Goal: Task Accomplishment & Management: Manage account settings

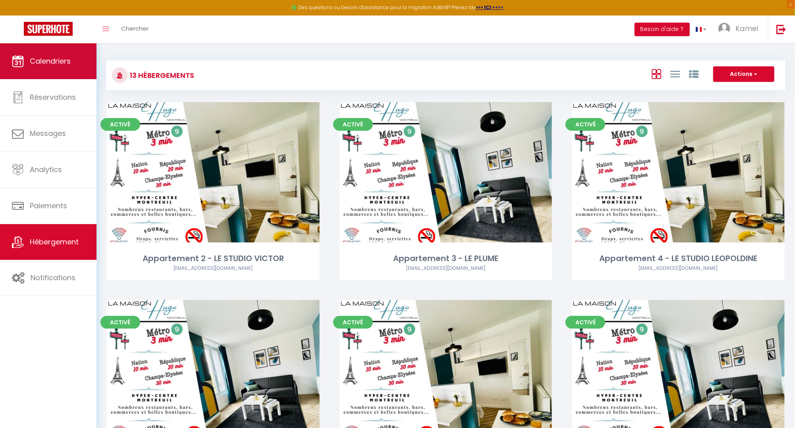
click at [65, 61] on span "Calendriers" at bounding box center [50, 61] width 41 height 10
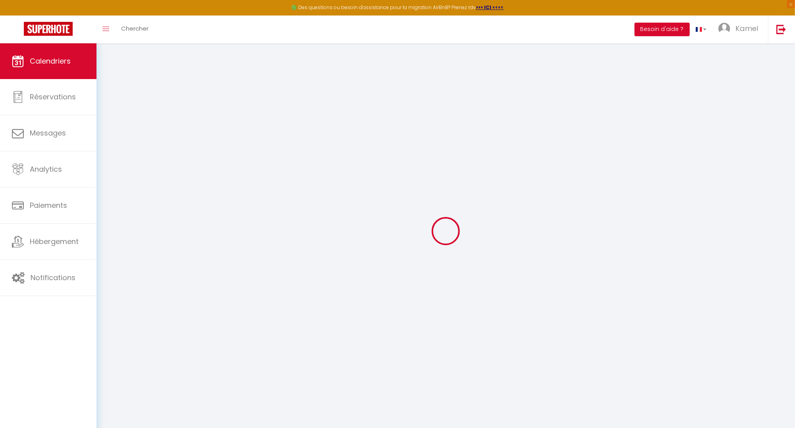
select select
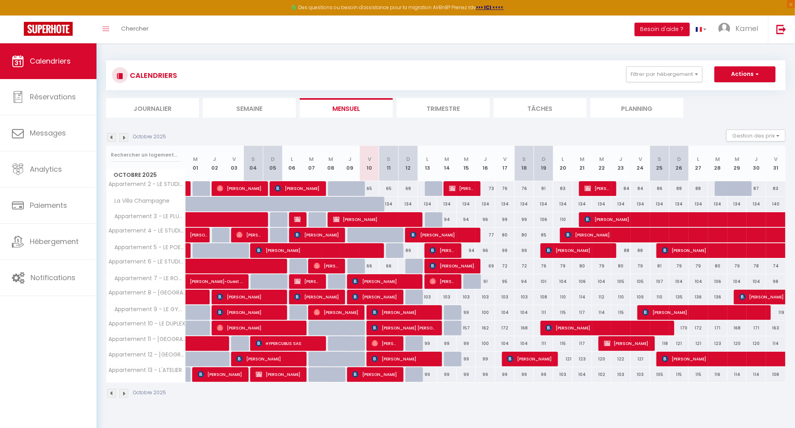
click at [373, 186] on div "65" at bounding box center [369, 188] width 19 height 15
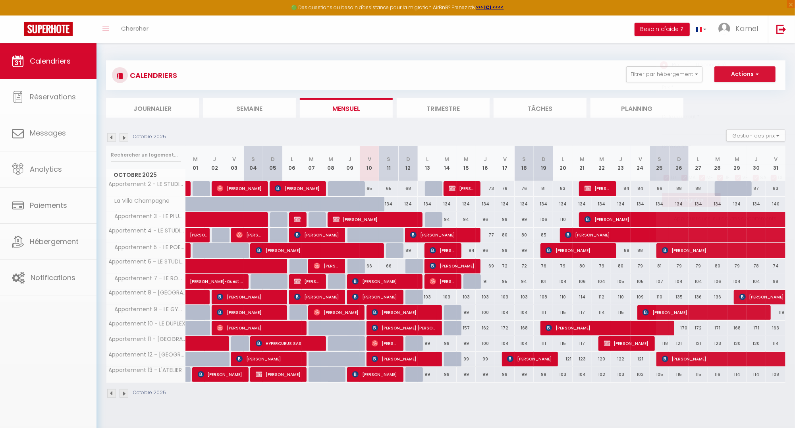
type input "65"
select select "1"
type input "Ven 10 Octobre 2025"
type input "Sam 11 Octobre 2025"
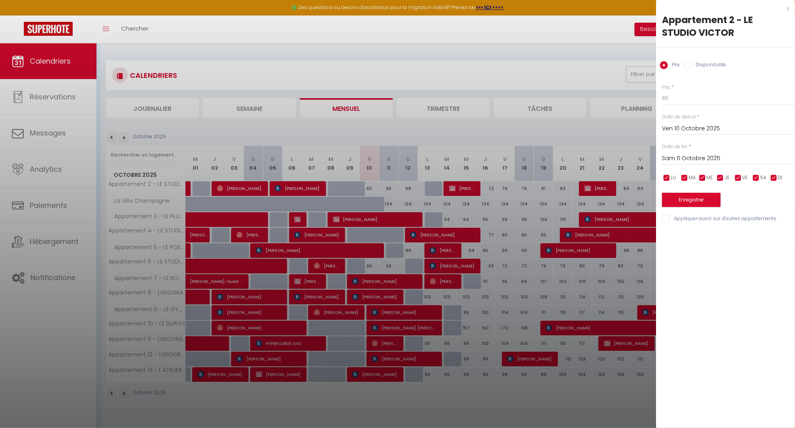
click at [688, 64] on input "Disponibilité" at bounding box center [688, 65] width 8 height 8
radio input "true"
radio input "false"
select select "0"
click at [696, 201] on button "Enregistrer" at bounding box center [691, 200] width 59 height 14
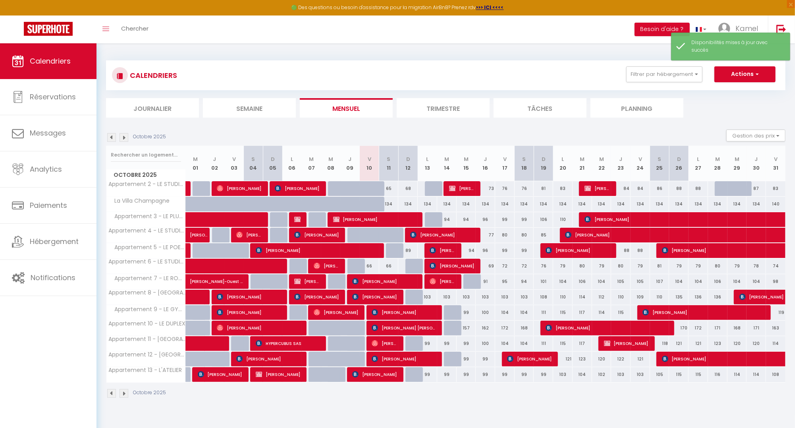
click at [371, 266] on div "66" at bounding box center [369, 266] width 19 height 15
select select "1"
type input "Ven 10 Octobre 2025"
type input "Sam 11 Octobre 2025"
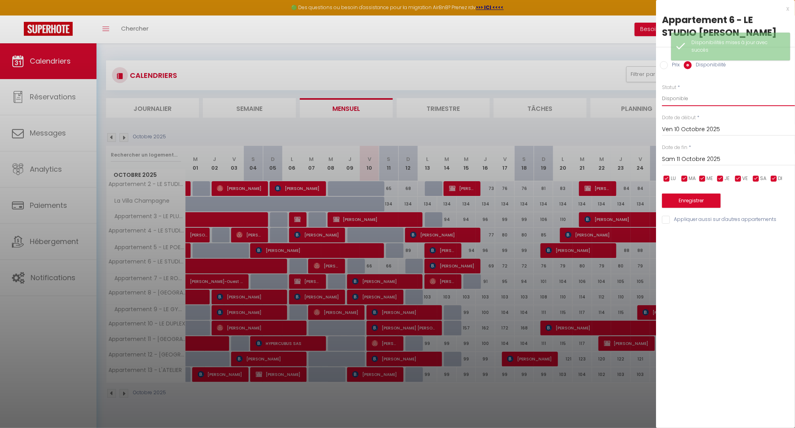
select select "0"
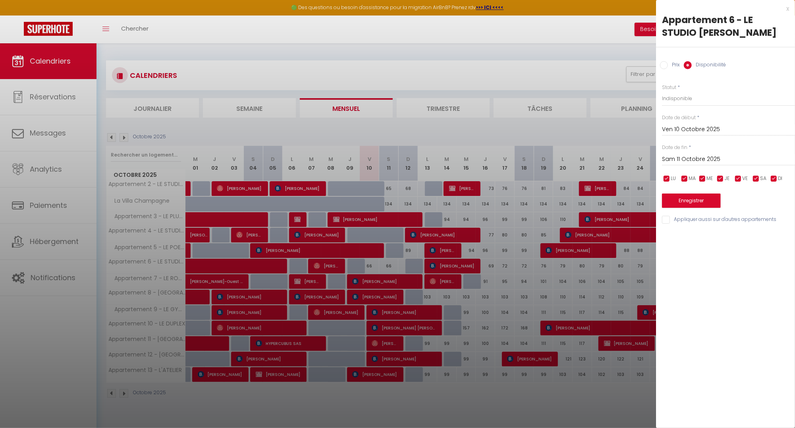
click at [692, 199] on button "Enregistrer" at bounding box center [691, 200] width 59 height 14
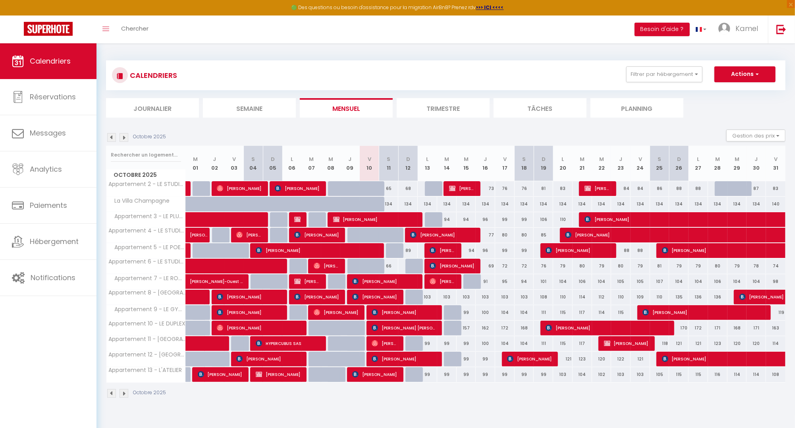
click at [346, 54] on div "CALENDRIERS Filtrer par hébergement La Maison Hugo - Montreuil Appartement 2 - …" at bounding box center [446, 229] width 680 height 353
click at [395, 126] on section "Octobre 2025 Gestion des prix Nb Nuits minimum Règles Disponibilité Octobre 202…" at bounding box center [446, 264] width 680 height 284
click at [405, 50] on div "CALENDRIERS Filtrer par hébergement La Maison Hugo - Montreuil Appartement 2 - …" at bounding box center [446, 229] width 699 height 372
click at [406, 129] on div "Octobre 2025 Gestion des prix Nb Nuits minimum Règles Disponibilité" at bounding box center [446, 137] width 680 height 16
click at [175, 49] on div "CALENDRIERS Filtrer par hébergement La Maison Hugo - Montreuil Appartement 2 - …" at bounding box center [446, 229] width 699 height 372
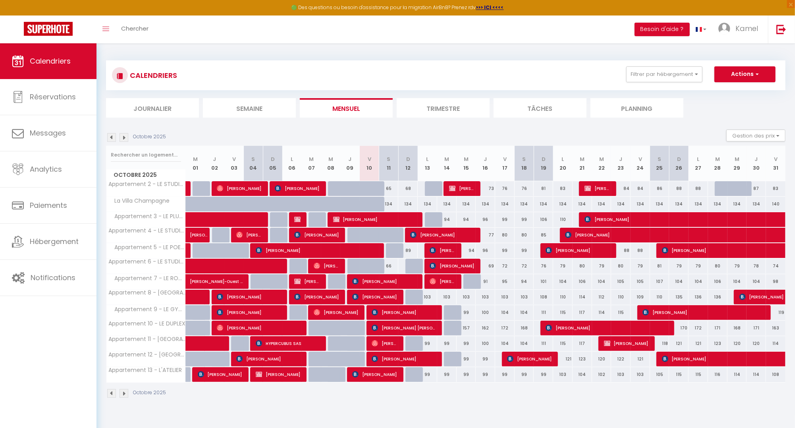
click at [562, 55] on div "CALENDRIERS Filtrer par hébergement La Maison Hugo - Montreuil Appartement 2 - …" at bounding box center [446, 229] width 680 height 353
click at [371, 128] on section "Octobre 2025 Gestion des prix Nb Nuits minimum Règles Disponibilité Octobre 202…" at bounding box center [446, 264] width 680 height 284
click at [377, 131] on div "Octobre 2025 Gestion des prix Nb Nuits minimum Règles Disponibilité" at bounding box center [446, 137] width 680 height 16
click at [368, 124] on section "Octobre 2025 Gestion des prix Nb Nuits minimum Règles Disponibilité Octobre 202…" at bounding box center [446, 264] width 680 height 284
click at [369, 131] on div "Octobre 2025 Gestion des prix Nb Nuits minimum Règles Disponibilité" at bounding box center [446, 137] width 680 height 16
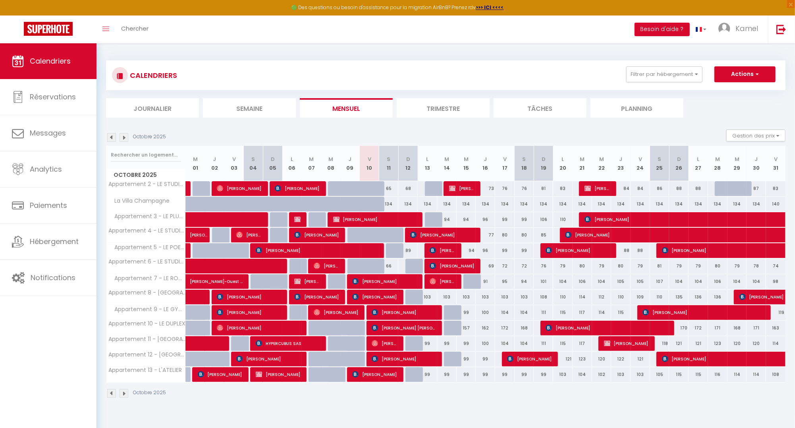
click at [400, 128] on section "Octobre 2025 Gestion des prix Nb Nuits minimum Règles Disponibilité Octobre 202…" at bounding box center [446, 264] width 680 height 284
click at [396, 129] on div "Octobre 2025 Gestion des prix Nb Nuits minimum Règles Disponibilité" at bounding box center [446, 137] width 680 height 16
click at [375, 128] on section "Octobre 2025 Gestion des prix Nb Nuits minimum Règles Disponibilité Octobre 202…" at bounding box center [446, 264] width 680 height 284
click at [405, 133] on div "Octobre 2025 Gestion des prix Nb Nuits minimum Règles Disponibilité" at bounding box center [446, 137] width 680 height 16
click at [371, 131] on div "Octobre 2025 Gestion des prix Nb Nuits minimum Règles Disponibilité" at bounding box center [446, 137] width 680 height 16
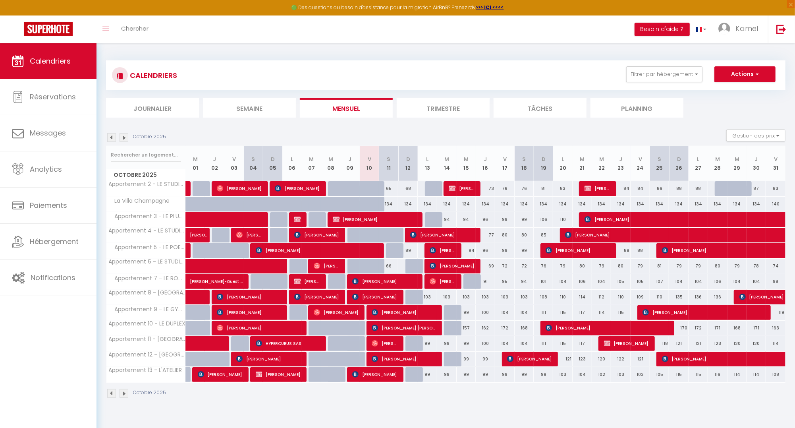
click at [388, 125] on section "Octobre 2025 Gestion des prix Nb Nuits minimum Règles Disponibilité Octobre 202…" at bounding box center [446, 264] width 680 height 284
click at [406, 129] on div "Octobre 2025 Gestion des prix Nb Nuits minimum Règles Disponibilité" at bounding box center [446, 137] width 680 height 16
click at [379, 133] on div "Octobre 2025 Gestion des prix Nb Nuits minimum Règles Disponibilité" at bounding box center [446, 137] width 680 height 16
click at [430, 133] on div "Octobre 2025 Gestion des prix Nb Nuits minimum Règles Disponibilité" at bounding box center [446, 137] width 680 height 16
click at [370, 189] on div at bounding box center [376, 193] width 19 height 15
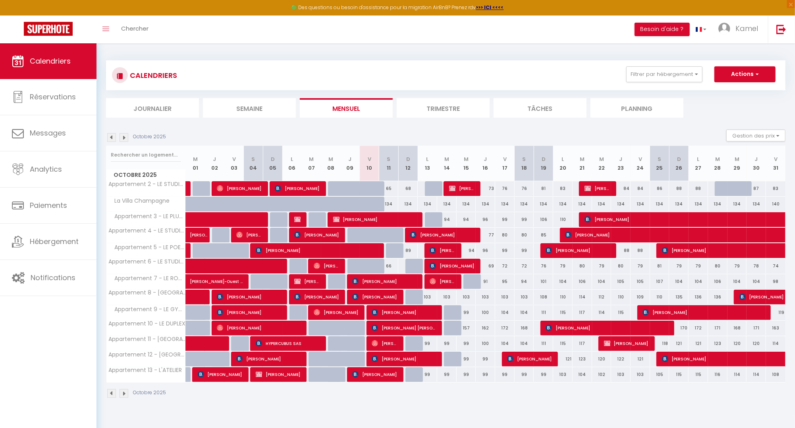
select select "1"
type input "Ven 10 Octobre 2025"
type input "Sam 11 Octobre 2025"
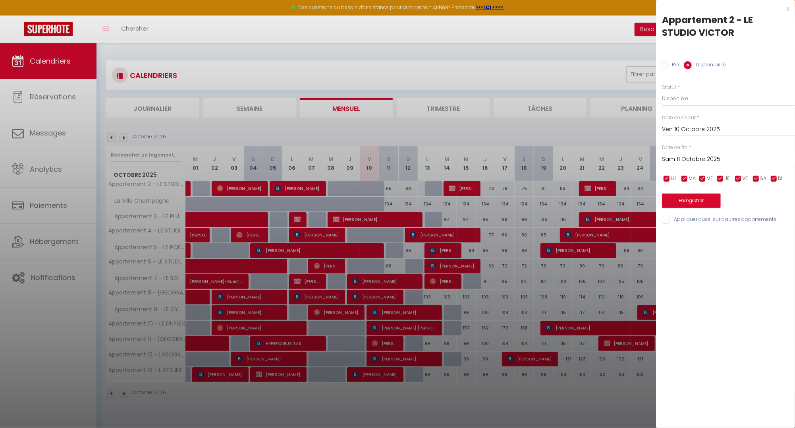
click at [374, 187] on div at bounding box center [397, 214] width 795 height 428
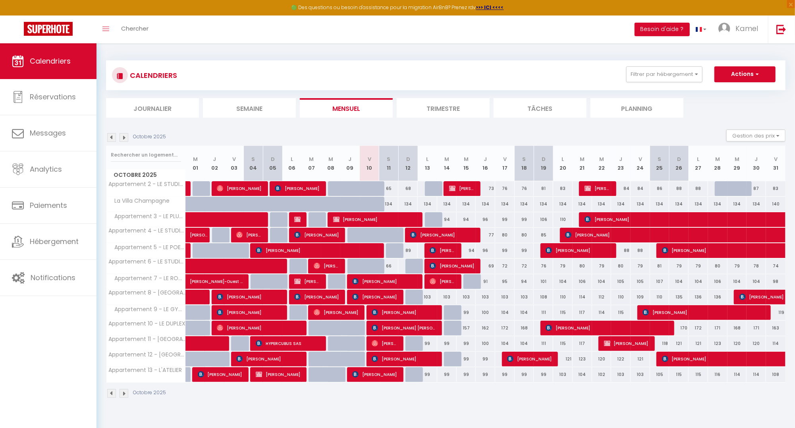
click at [374, 189] on div at bounding box center [376, 193] width 19 height 15
select select "1"
type input "Ven 10 Octobre 2025"
type input "Sam 11 Octobre 2025"
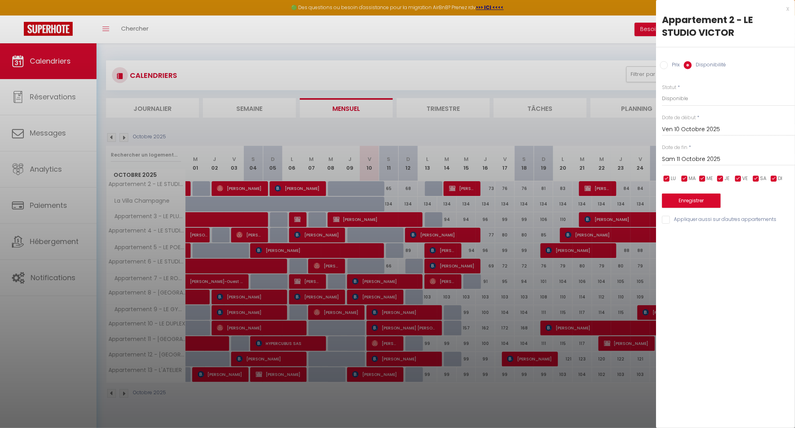
click at [602, 126] on div at bounding box center [397, 214] width 795 height 428
select select
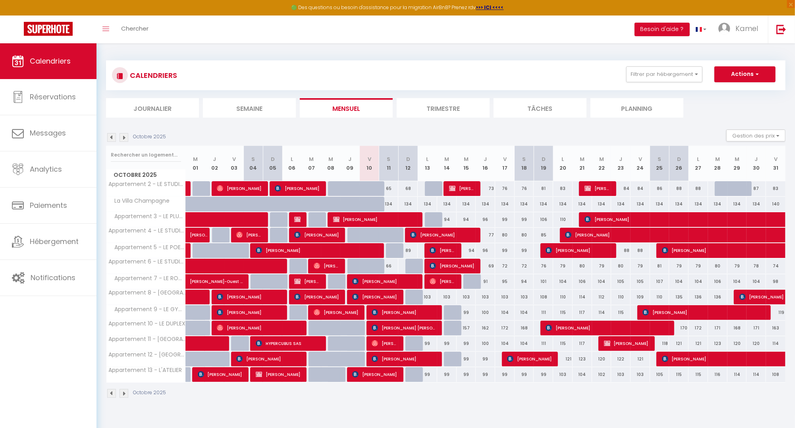
click at [370, 186] on div at bounding box center [376, 193] width 19 height 15
select select "1"
type input "Ven 10 Octobre 2025"
type input "Sam 11 Octobre 2025"
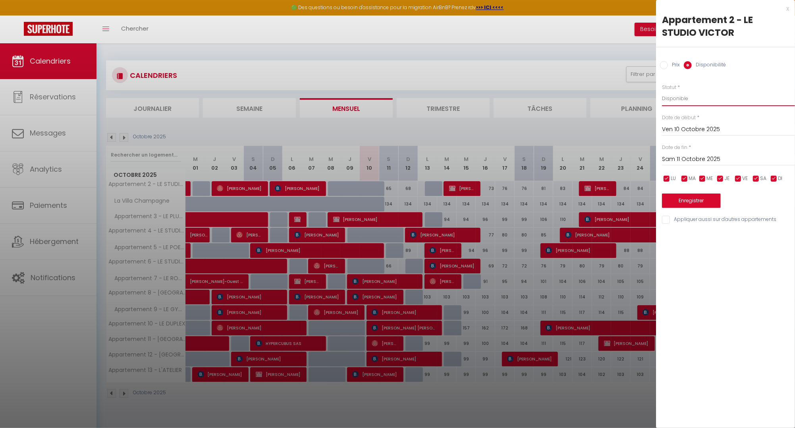
click at [671, 97] on select "Disponible Indisponible" at bounding box center [728, 98] width 133 height 15
click at [466, 129] on div at bounding box center [397, 214] width 795 height 428
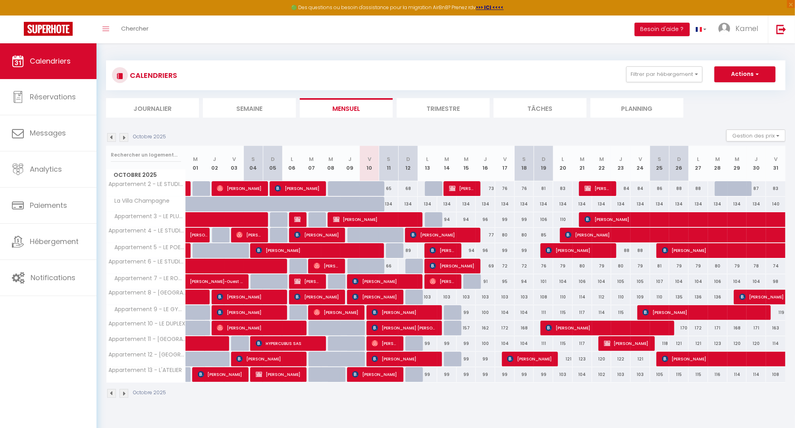
click at [381, 128] on section "Octobre 2025 Gestion des prix Nb Nuits minimum Règles Disponibilité Octobre 202…" at bounding box center [446, 264] width 680 height 284
click at [372, 186] on div at bounding box center [376, 193] width 19 height 15
select select "1"
type input "Ven 10 Octobre 2025"
type input "Sam 11 Octobre 2025"
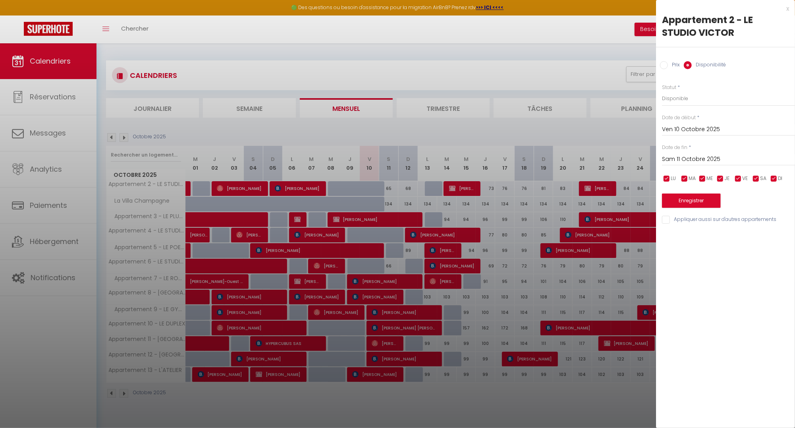
click at [380, 130] on div at bounding box center [397, 214] width 795 height 428
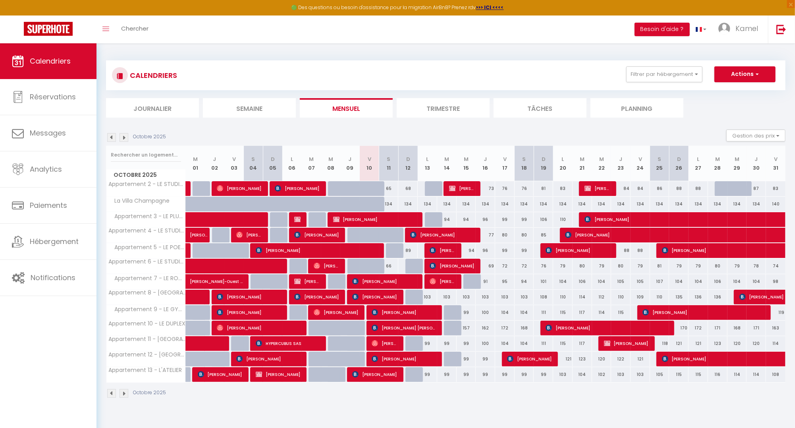
click at [375, 131] on div "Octobre 2025 Gestion des prix Nb Nuits minimum Règles Disponibilité" at bounding box center [446, 137] width 680 height 16
click at [383, 128] on section "Octobre 2025 Gestion des prix Nb Nuits minimum Règles Disponibilité Octobre 202…" at bounding box center [446, 264] width 680 height 284
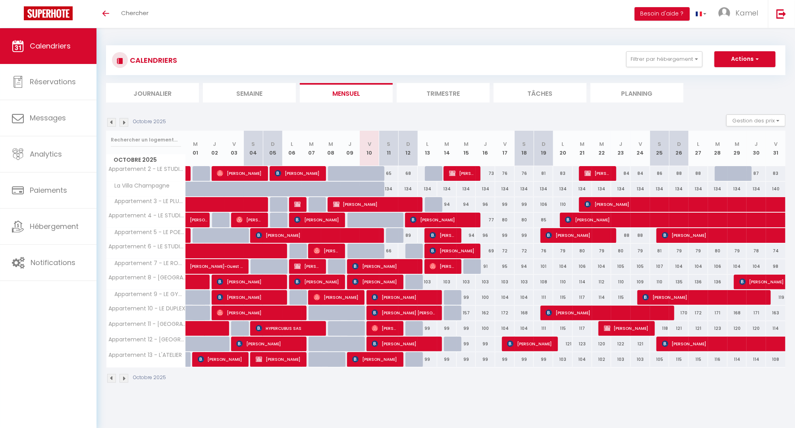
click at [377, 115] on div "Octobre 2025 Gestion des prix Nb Nuits minimum Règles Disponibilité" at bounding box center [446, 122] width 680 height 16
click at [381, 117] on div "Octobre 2025 Gestion des prix Nb Nuits minimum Règles Disponibilité" at bounding box center [446, 122] width 680 height 16
click at [392, 172] on div "65" at bounding box center [388, 173] width 19 height 15
type input "65"
type input "Sam 11 Octobre 2025"
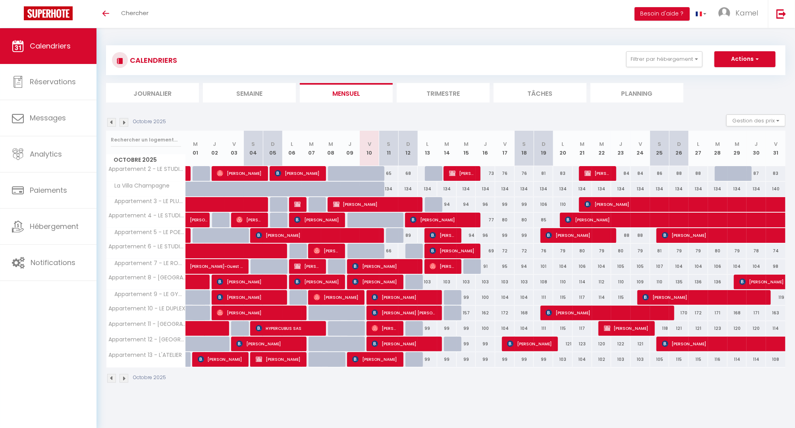
type input "Dim 12 Octobre 2025"
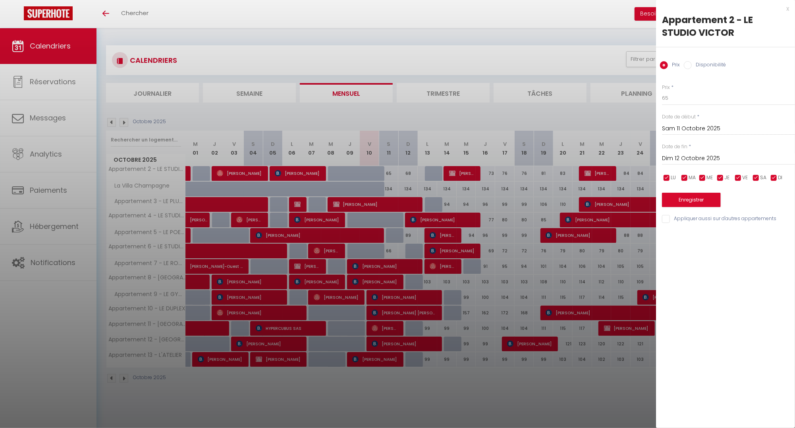
click at [406, 112] on div at bounding box center [397, 214] width 795 height 428
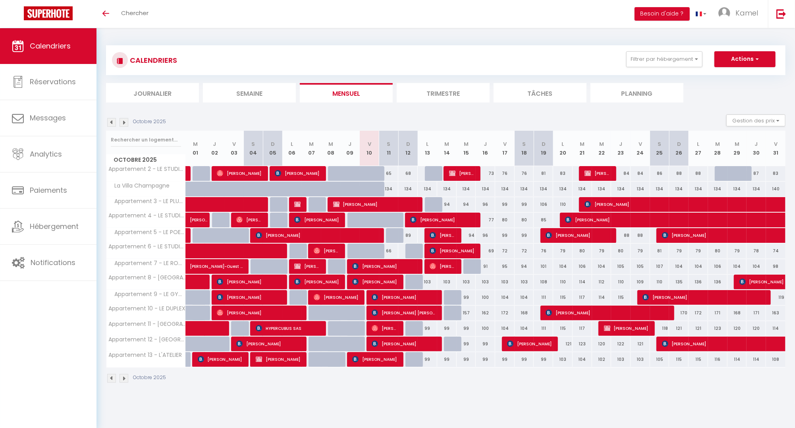
click at [371, 112] on section "Octobre 2025 Gestion des prix Nb Nuits minimum Règles Disponibilité Octobre 202…" at bounding box center [446, 248] width 680 height 284
click at [369, 115] on div "Octobre 2025 Gestion des prix Nb Nuits minimum Règles Disponibilité" at bounding box center [446, 122] width 680 height 16
click at [368, 118] on div "Octobre 2025 Gestion des prix Nb Nuits minimum Règles Disponibilité" at bounding box center [446, 122] width 680 height 16
click at [369, 115] on div "Octobre 2025 Gestion des prix Nb Nuits minimum Règles Disponibilité" at bounding box center [446, 122] width 680 height 16
click at [369, 172] on div at bounding box center [376, 177] width 19 height 15
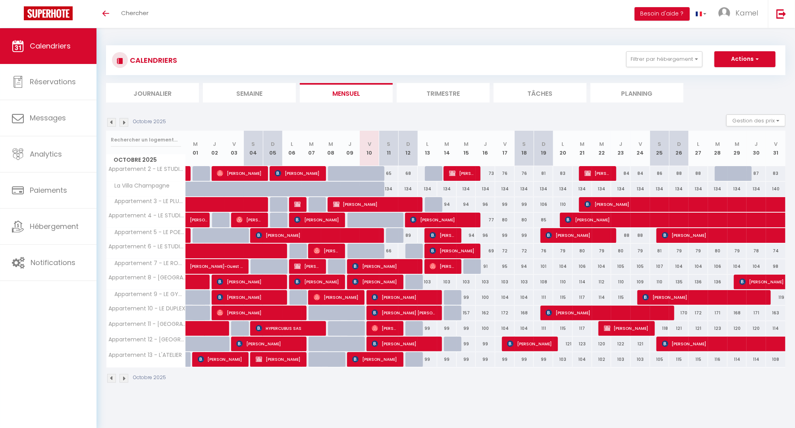
type input "65"
type input "Ven 10 Octobre 2025"
type input "Sam 11 Octobre 2025"
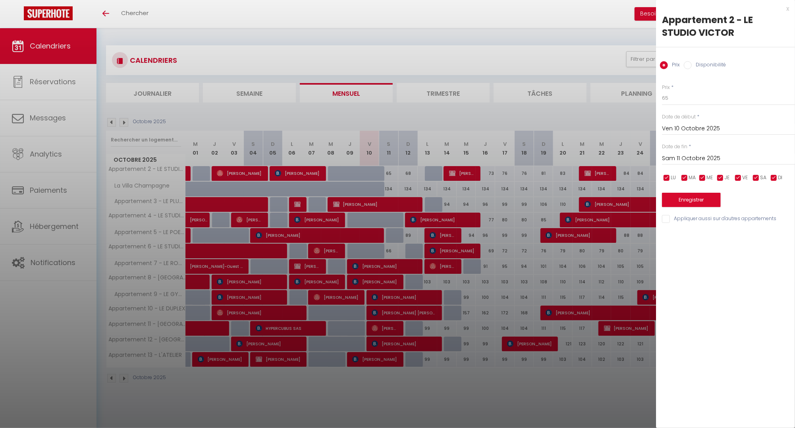
click at [688, 65] on input "Disponibilité" at bounding box center [688, 65] width 8 height 8
radio input "true"
radio input "false"
click at [690, 201] on button "Enregistrer" at bounding box center [691, 200] width 59 height 14
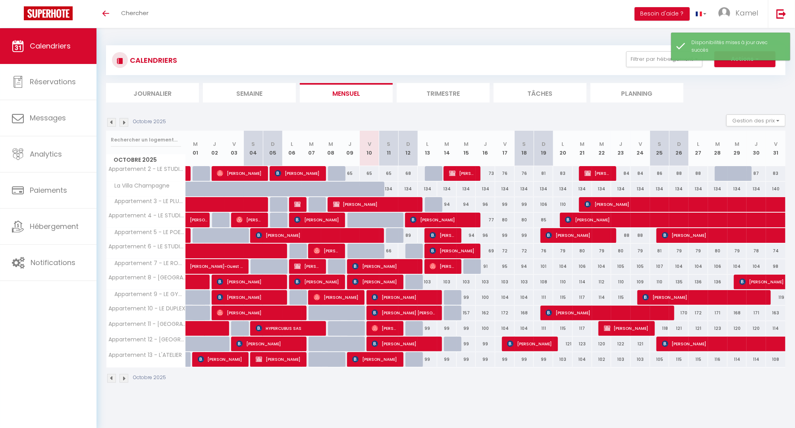
click at [352, 172] on div "65" at bounding box center [349, 173] width 19 height 15
select select "1"
type input "Jeu 09 Octobre 2025"
type input "Ven 10 Octobre 2025"
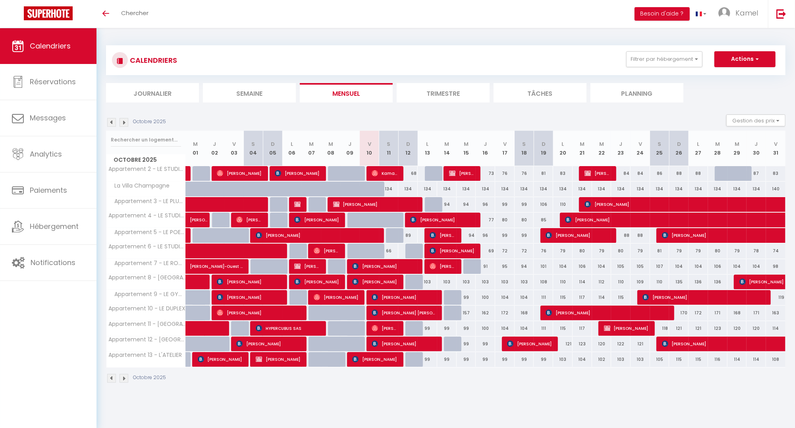
click at [395, 170] on span "Kamas Mass" at bounding box center [384, 173] width 25 height 15
select select "OK"
select select "0"
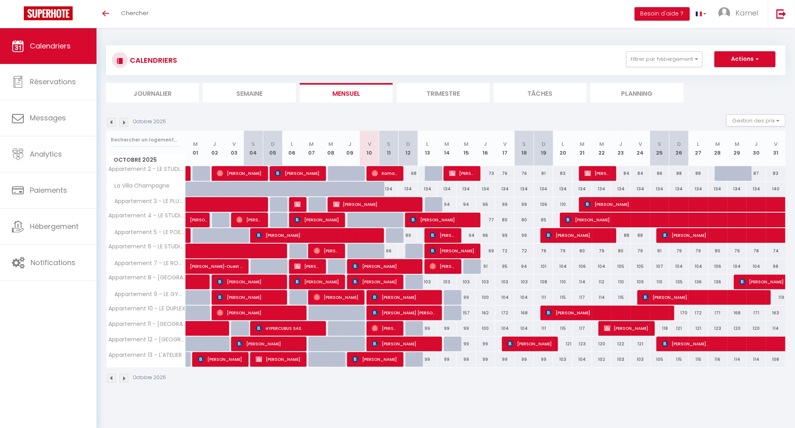
select select "1"
select select
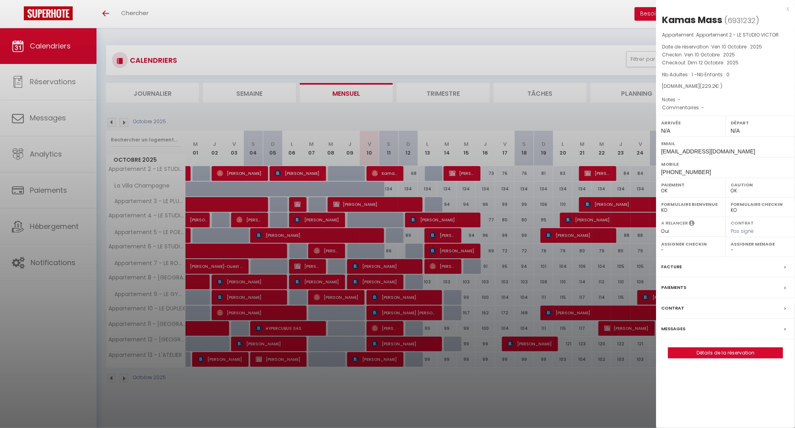
click at [681, 21] on div "Kamas Mass" at bounding box center [692, 20] width 60 height 13
click at [392, 172] on div at bounding box center [397, 214] width 795 height 428
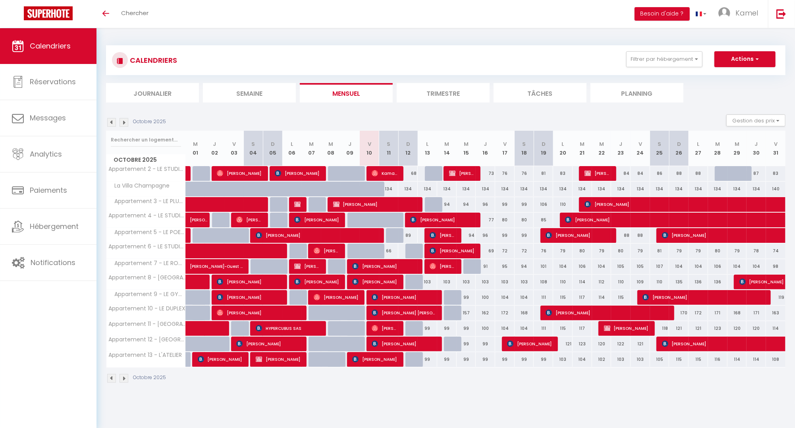
click at [398, 112] on section "Octobre 2025 Gestion des prix Nb Nuits minimum Règles Disponibilité Octobre 202…" at bounding box center [446, 248] width 680 height 284
click at [385, 172] on span "Kamas Mass" at bounding box center [384, 173] width 25 height 15
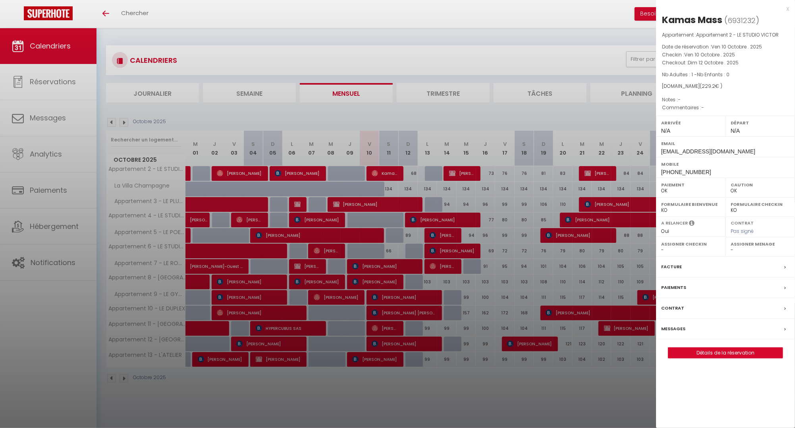
click at [547, 112] on div at bounding box center [397, 214] width 795 height 428
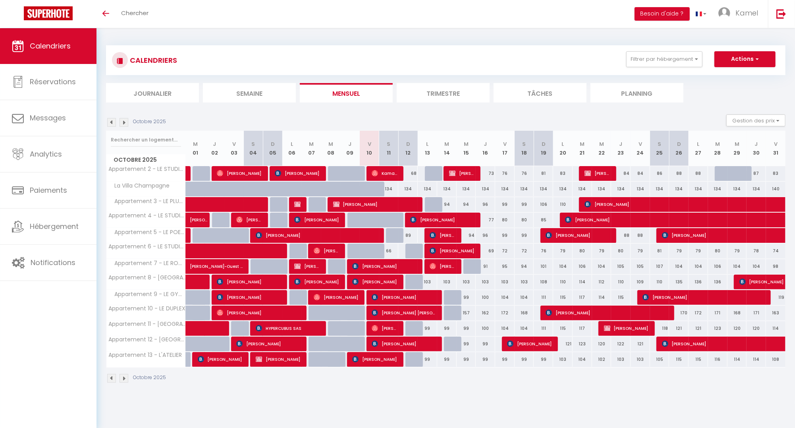
click at [390, 112] on section "Octobre 2025 Gestion des prix Nb Nuits minimum Règles Disponibilité Octobre 202…" at bounding box center [446, 248] width 680 height 284
click at [385, 171] on span "Kamas Mass" at bounding box center [384, 173] width 25 height 15
